Goal: Information Seeking & Learning: Check status

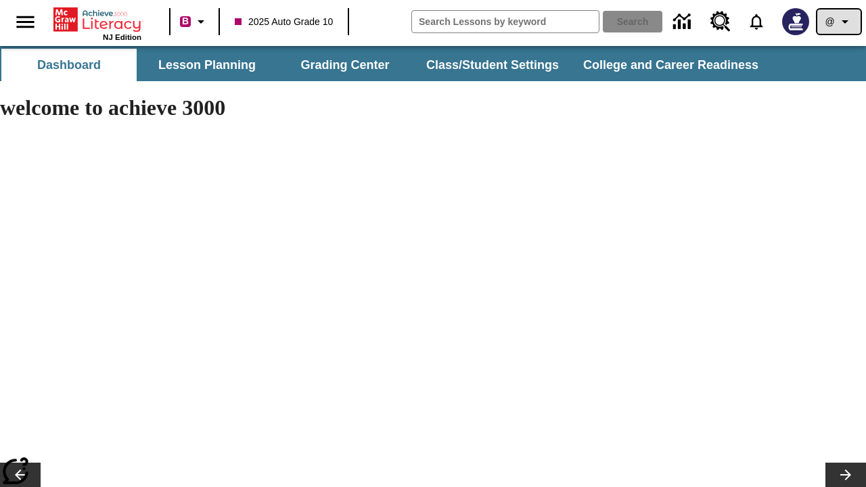
click at [839, 22] on icon "Profile/Settings" at bounding box center [845, 22] width 16 height 16
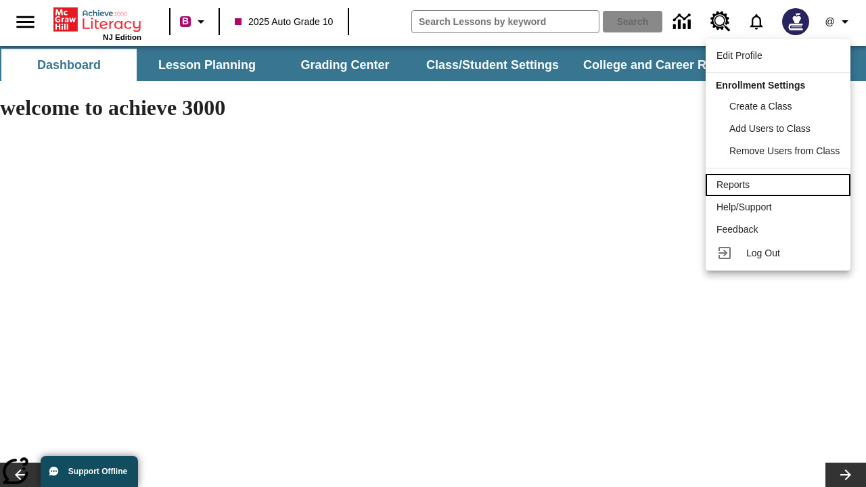
click at [780, 185] on div "Reports" at bounding box center [778, 185] width 123 height 14
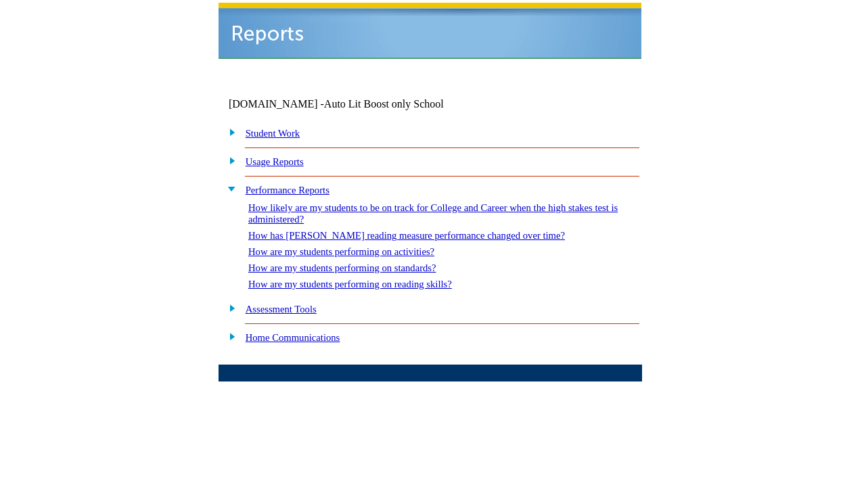
click at [356, 263] on link "How are my students performing on standards?" at bounding box center [342, 268] width 188 height 11
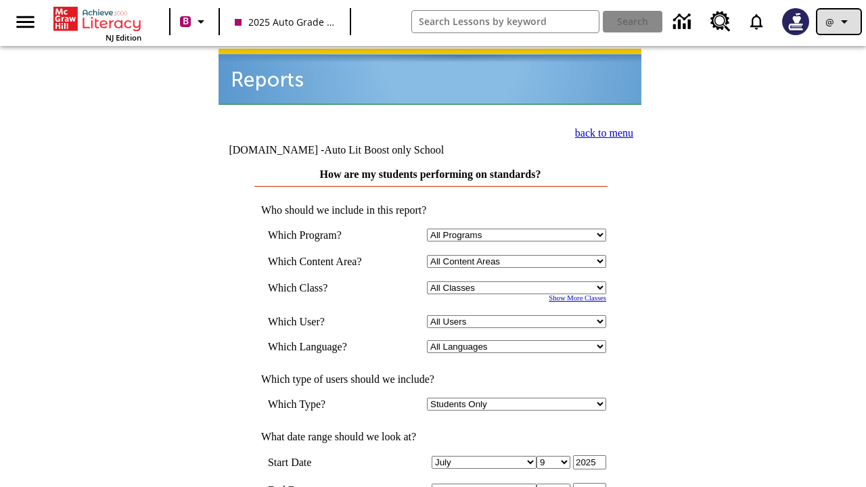
click at [839, 22] on icon "Profile/Settings" at bounding box center [844, 22] width 16 height 16
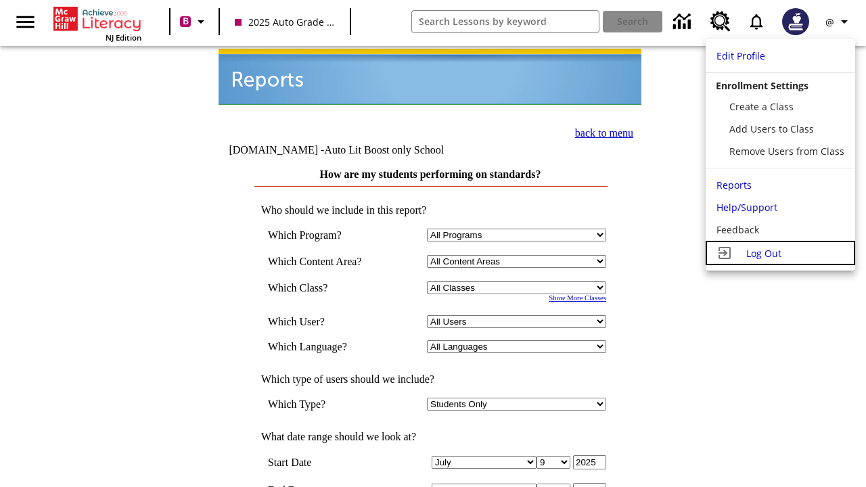
click at [780, 253] on span "Log Out" at bounding box center [763, 253] width 35 height 13
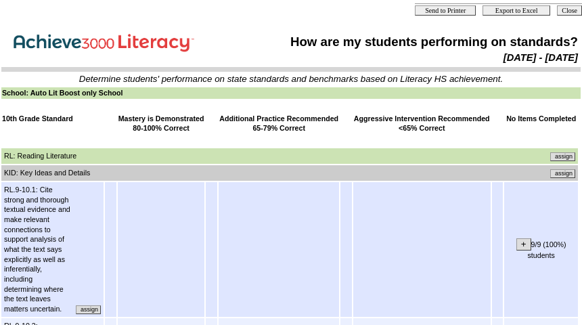
click at [562, 172] on input "assign" at bounding box center [562, 173] width 25 height 9
